Goal: Information Seeking & Learning: Learn about a topic

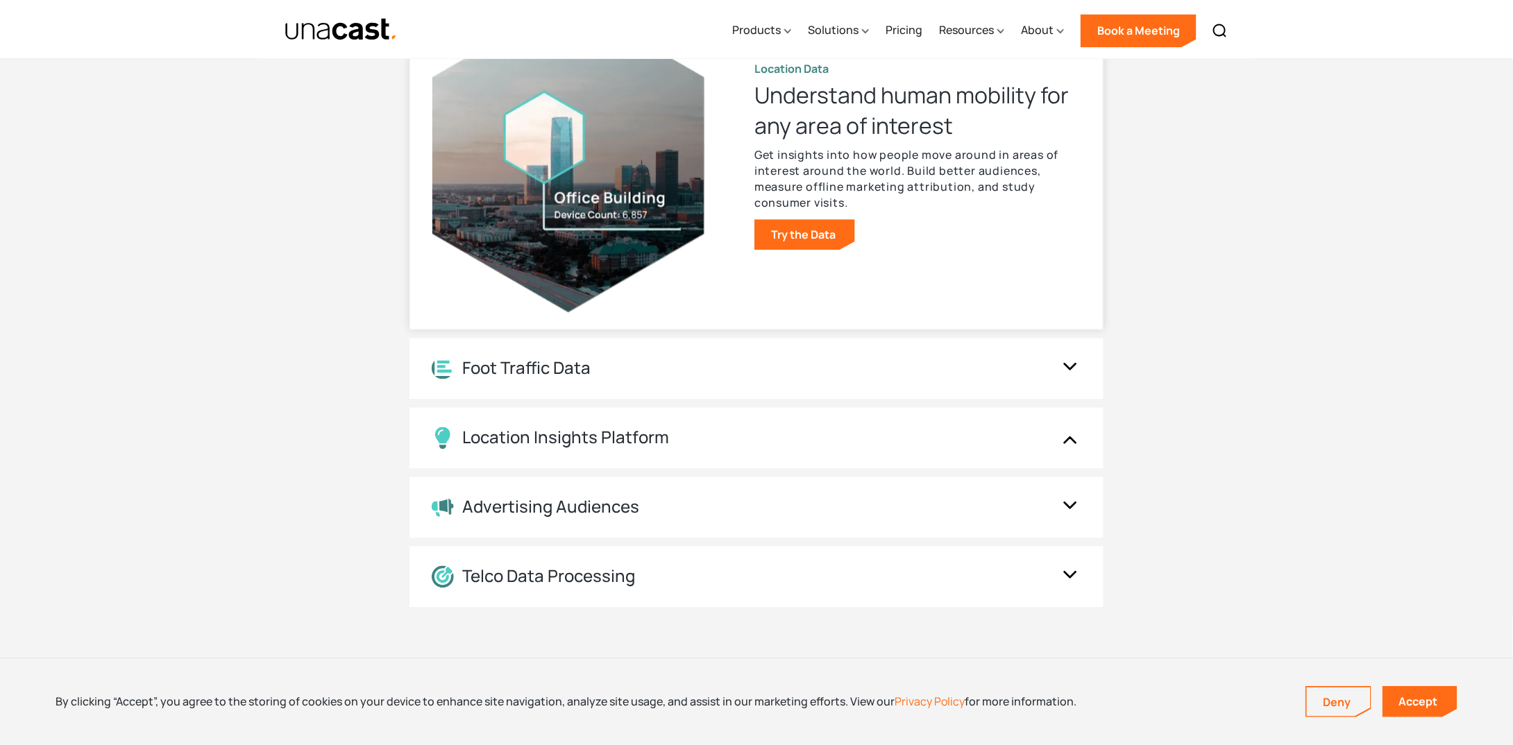
scroll to position [1527, 0]
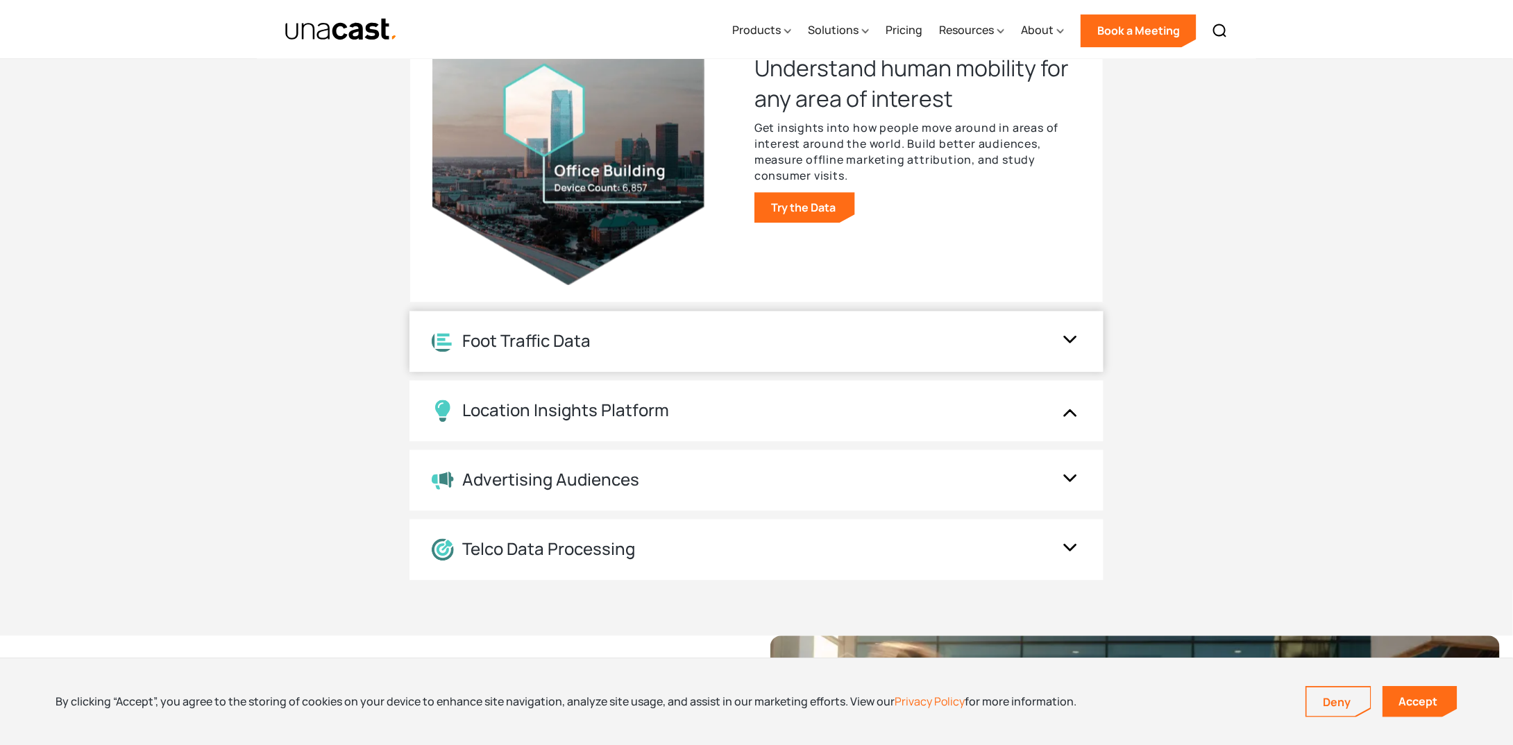
click at [1064, 339] on img at bounding box center [1070, 341] width 22 height 26
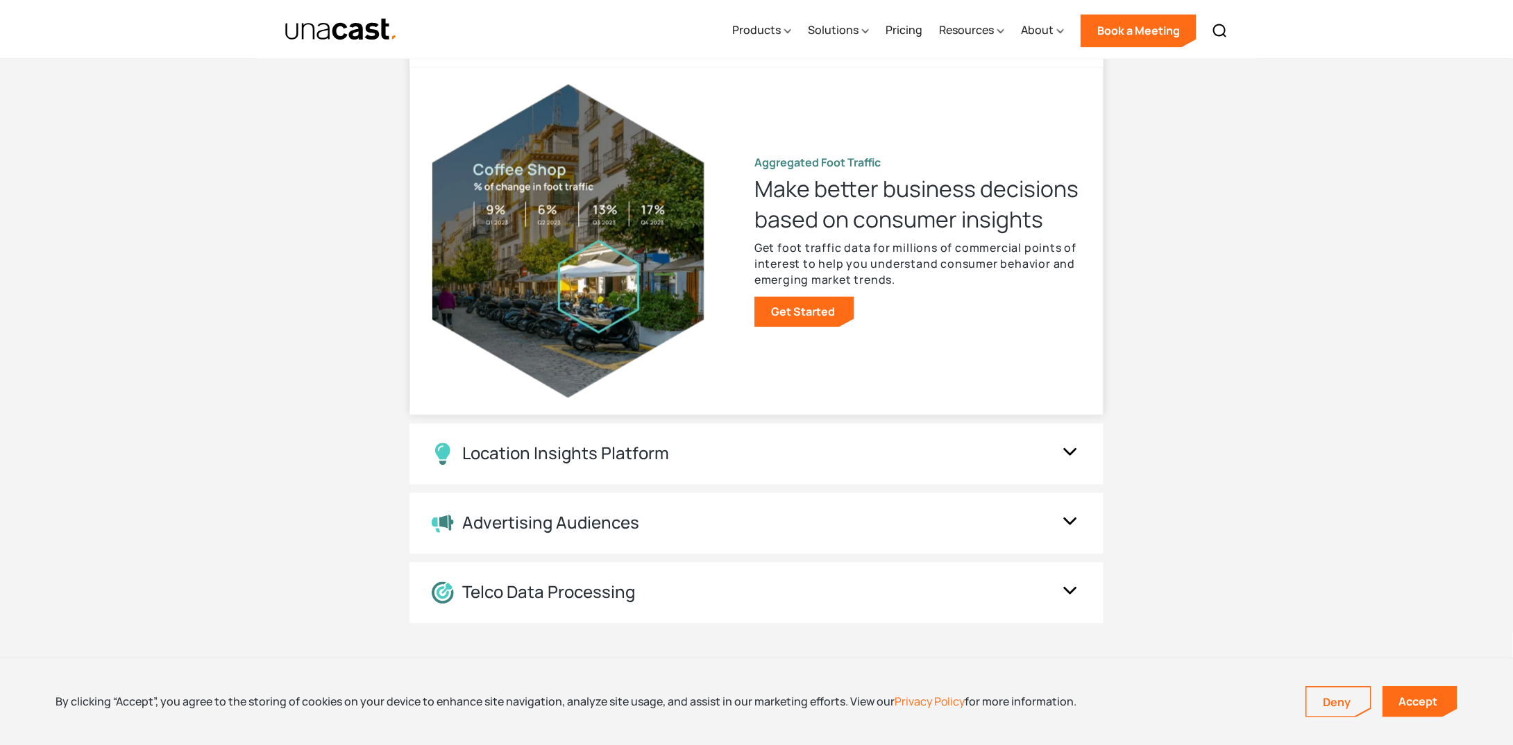
scroll to position [1457, 0]
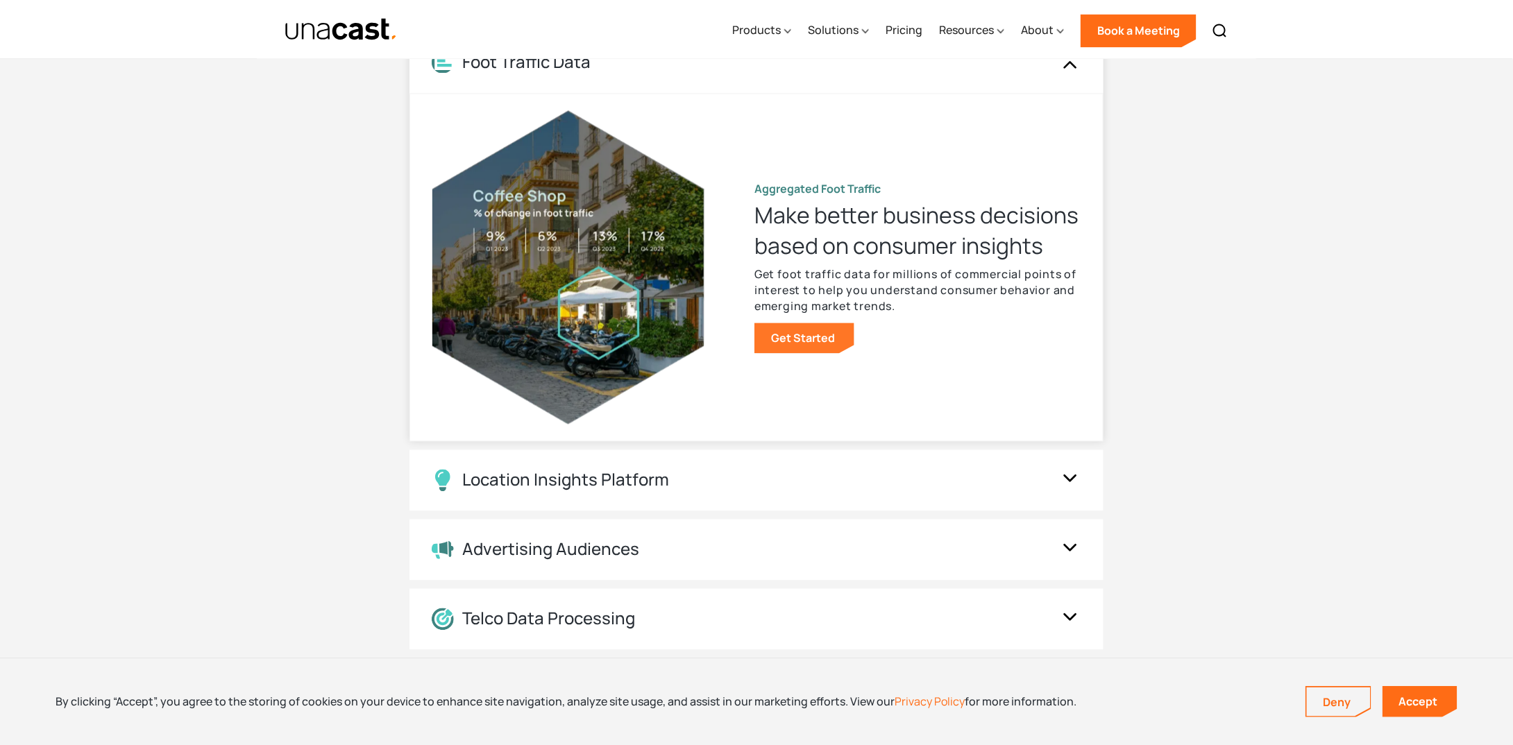
click at [806, 332] on link "Get Started" at bounding box center [804, 338] width 100 height 31
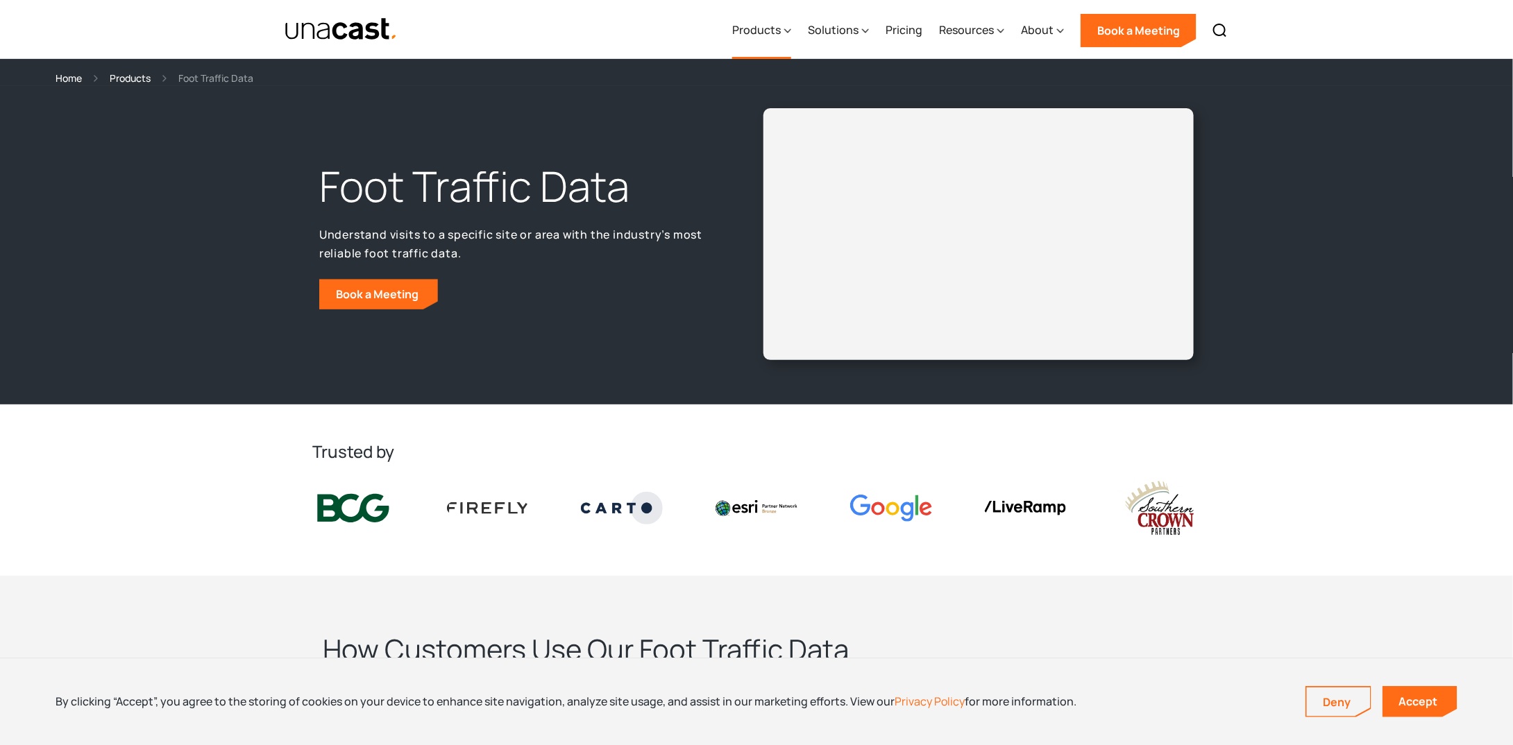
click at [773, 26] on div "Products" at bounding box center [756, 30] width 49 height 17
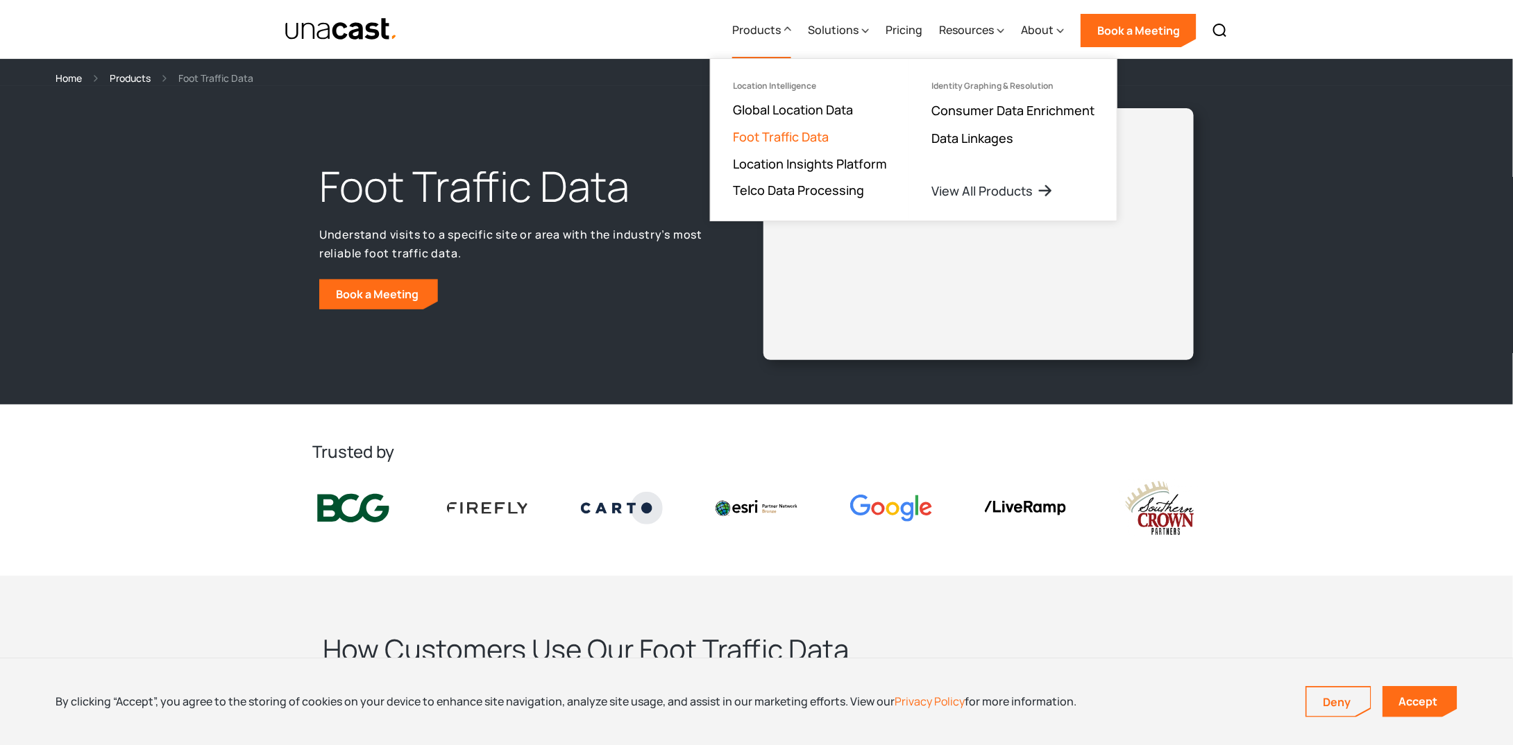
click at [798, 136] on link "Foot Traffic Data" at bounding box center [781, 136] width 96 height 17
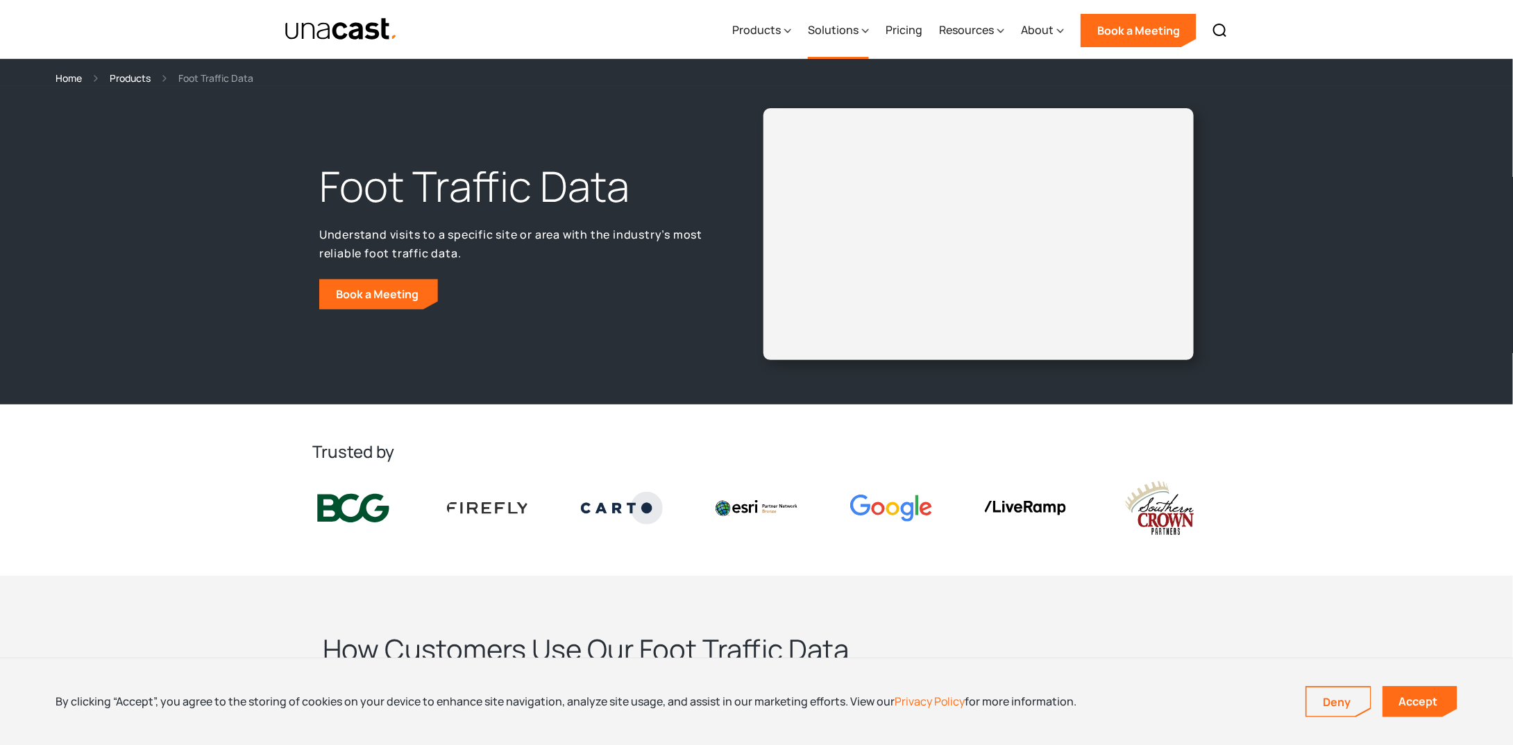
click at [843, 34] on div "Solutions" at bounding box center [833, 30] width 51 height 17
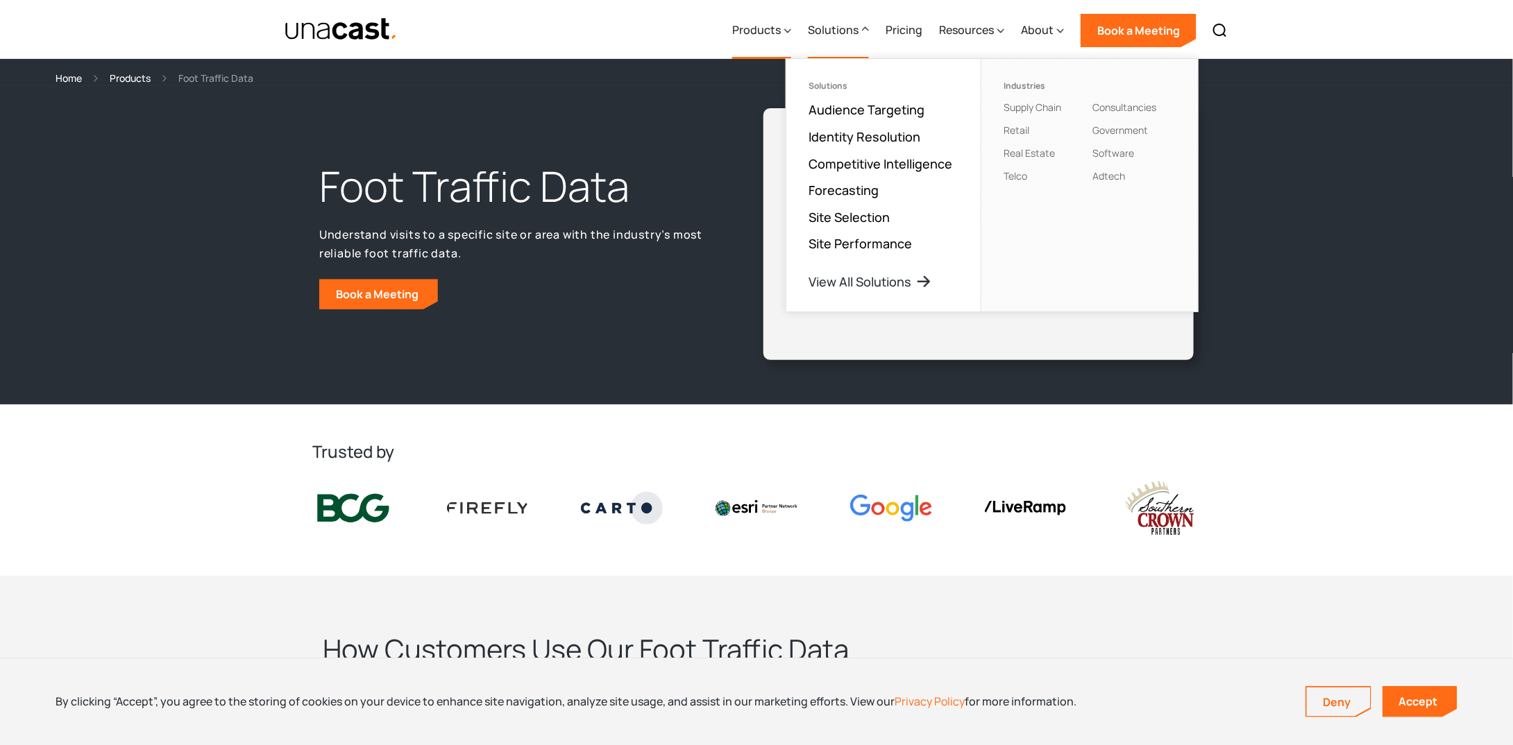
click at [775, 31] on div "Products" at bounding box center [756, 30] width 49 height 17
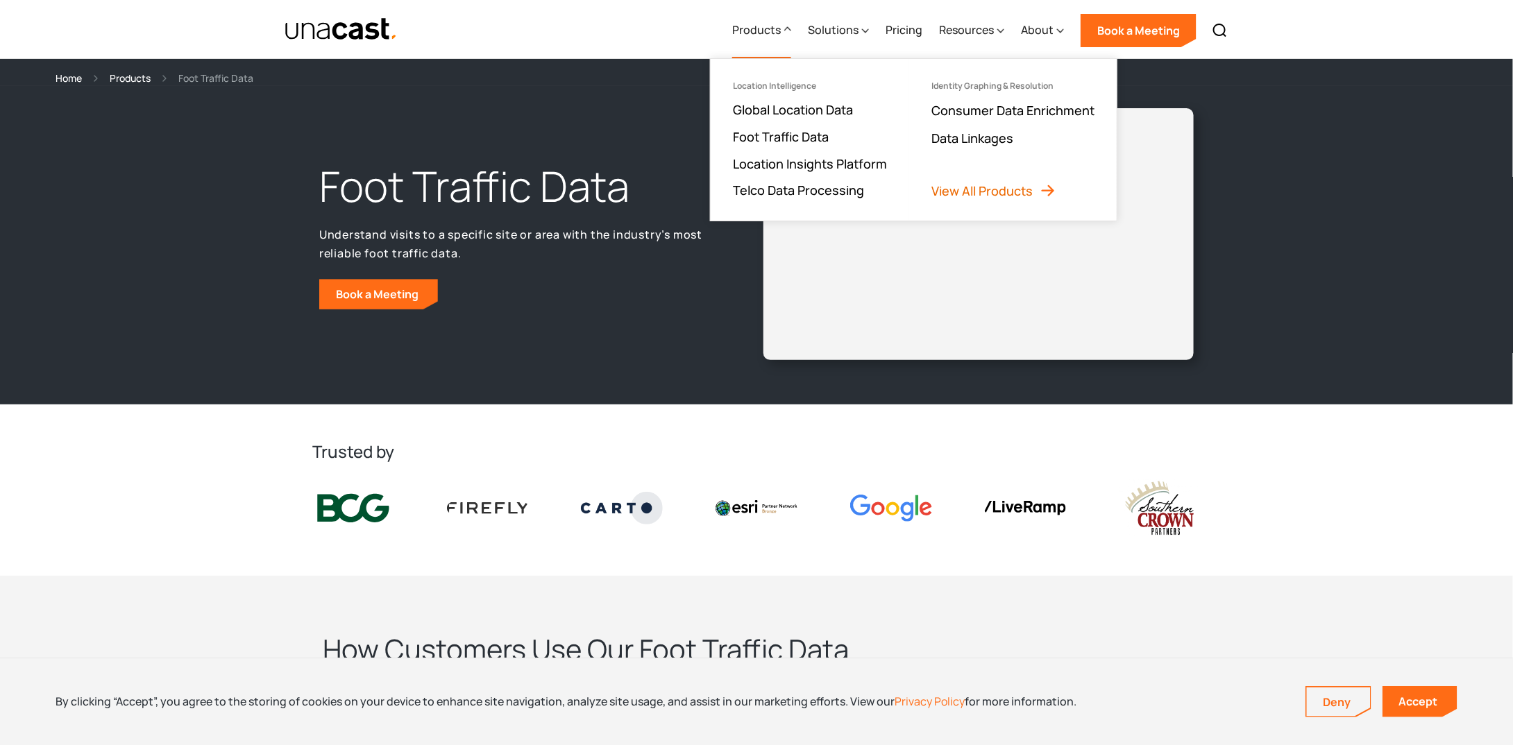
click at [979, 194] on link "View All Products" at bounding box center [993, 191] width 125 height 17
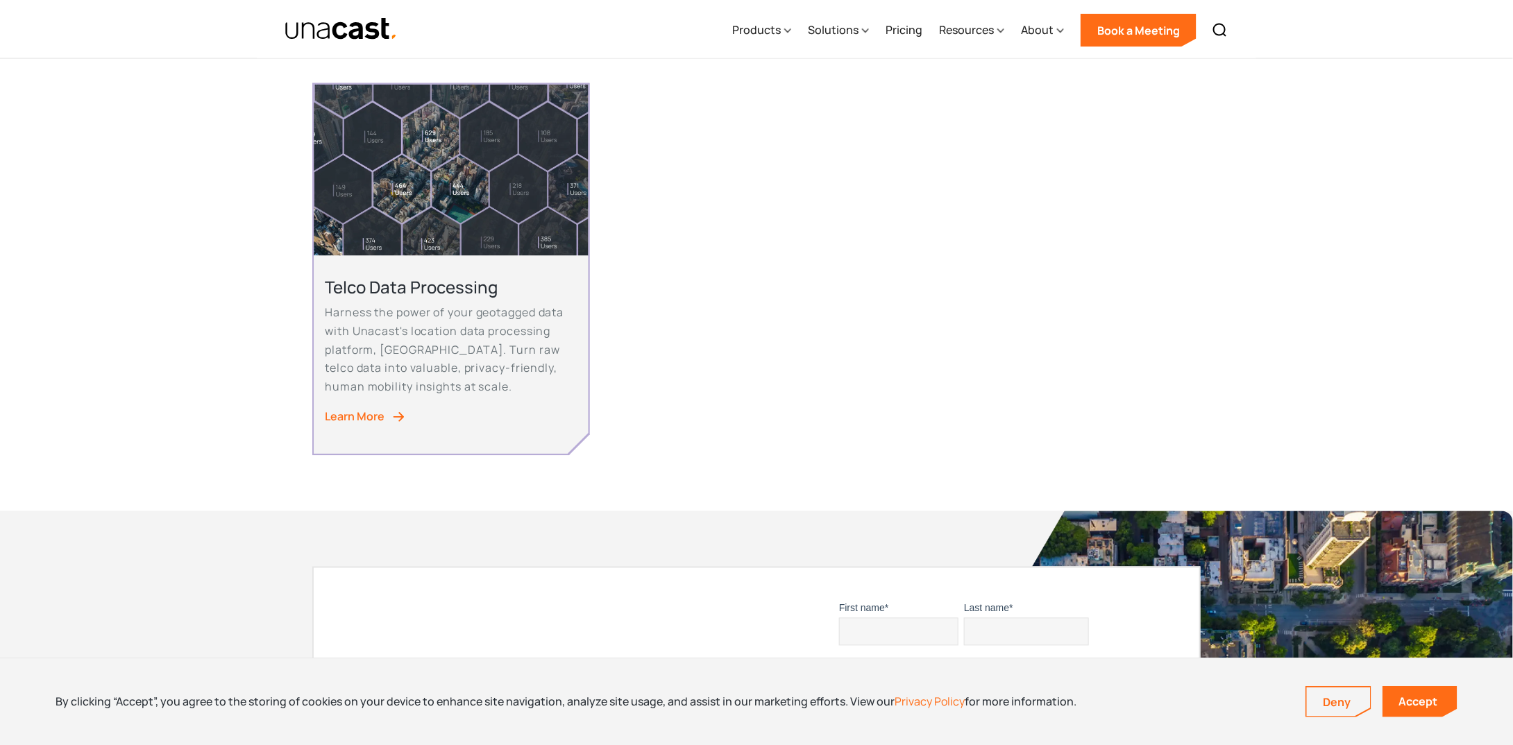
scroll to position [1110, 0]
